Goal: Navigation & Orientation: Go to known website

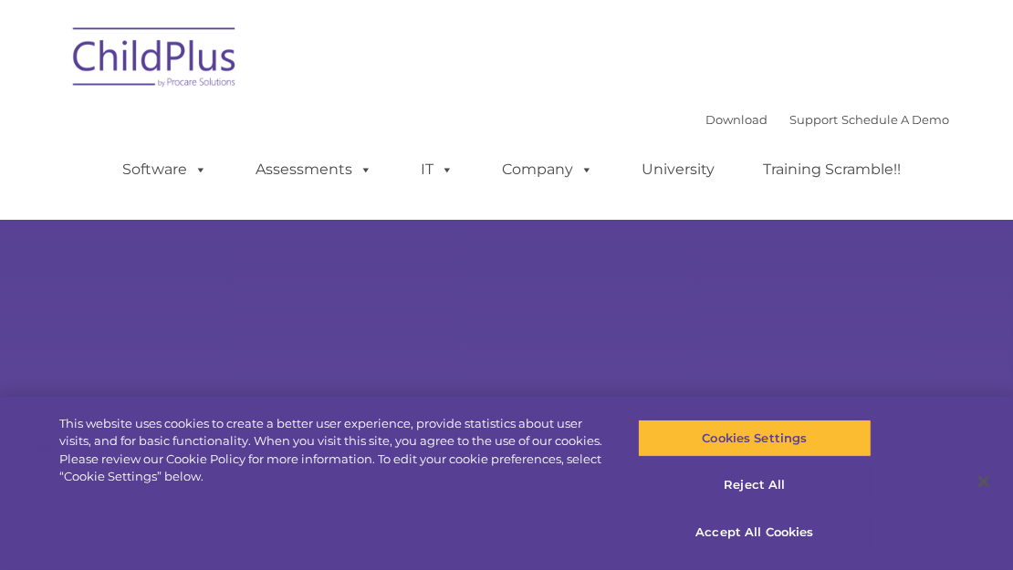
type input ""
select select "MEDIUM"
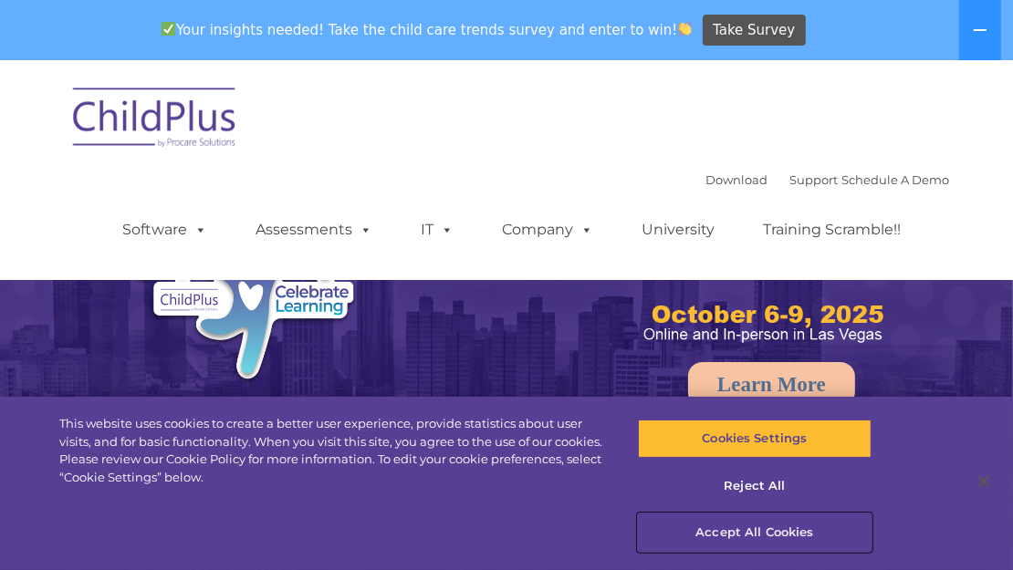
click at [739, 532] on button "Accept All Cookies" at bounding box center [754, 533] width 233 height 38
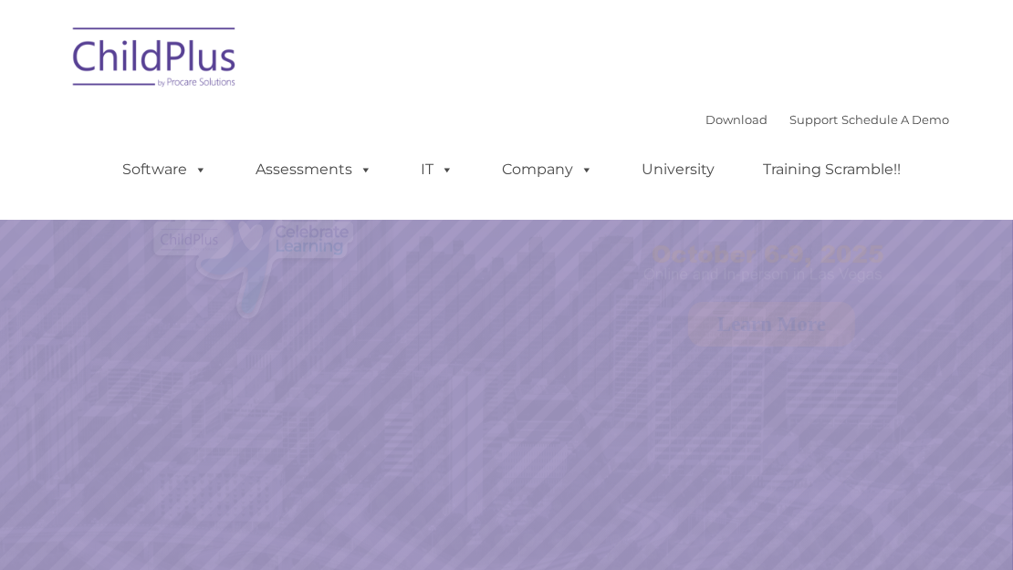
select select "MEDIUM"
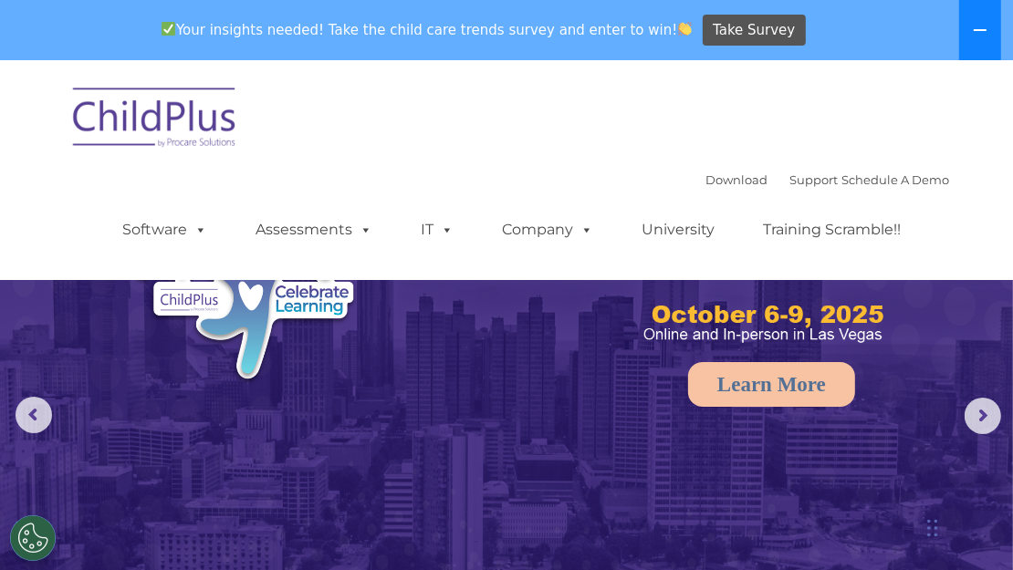
click at [964, 33] on button at bounding box center [980, 30] width 42 height 60
